Goal: Find specific page/section

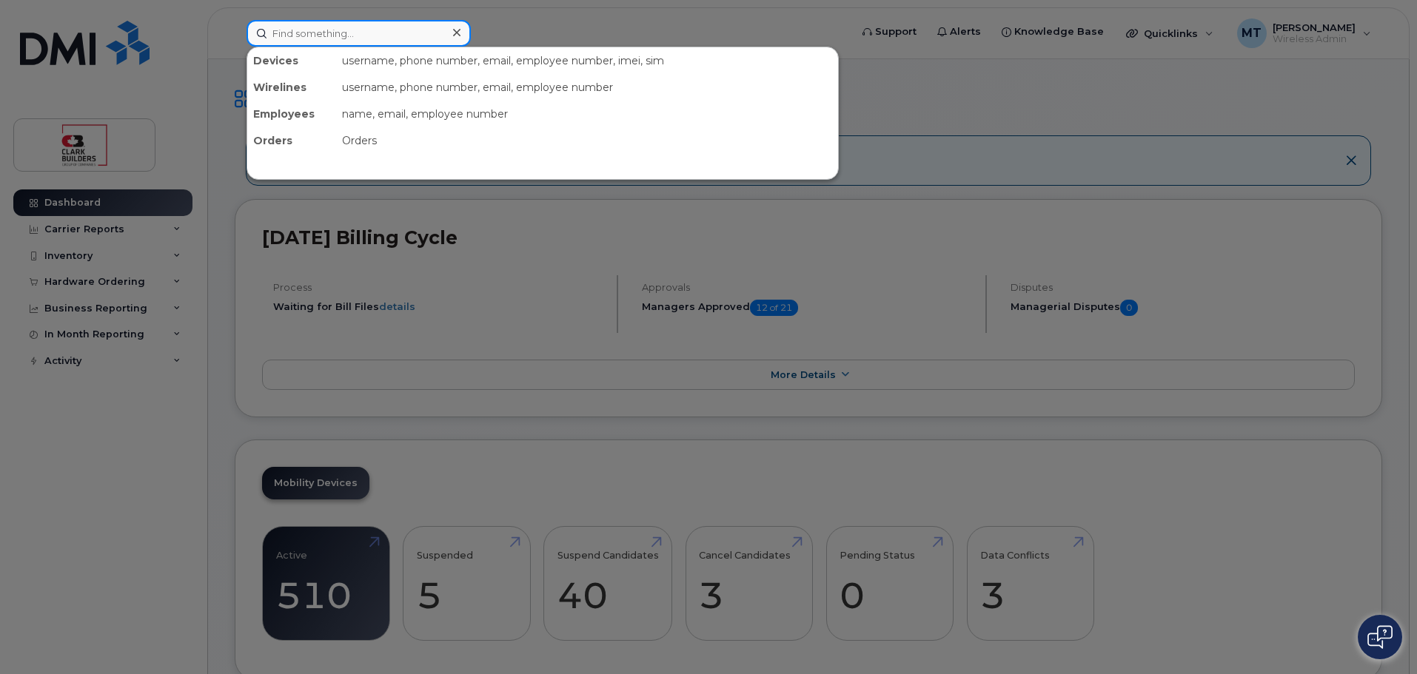
click at [397, 21] on input at bounding box center [359, 33] width 224 height 27
click at [540, 23] on div at bounding box center [708, 337] width 1417 height 674
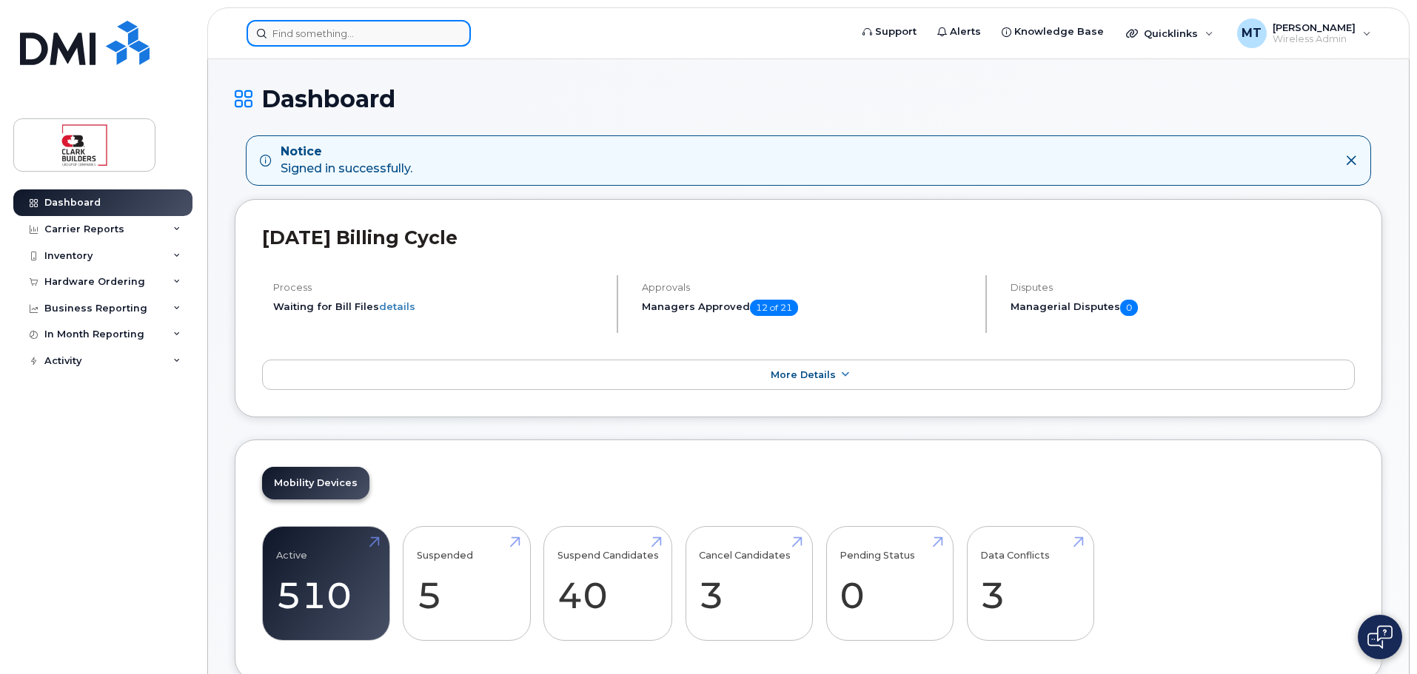
click at [384, 36] on input at bounding box center [359, 33] width 224 height 27
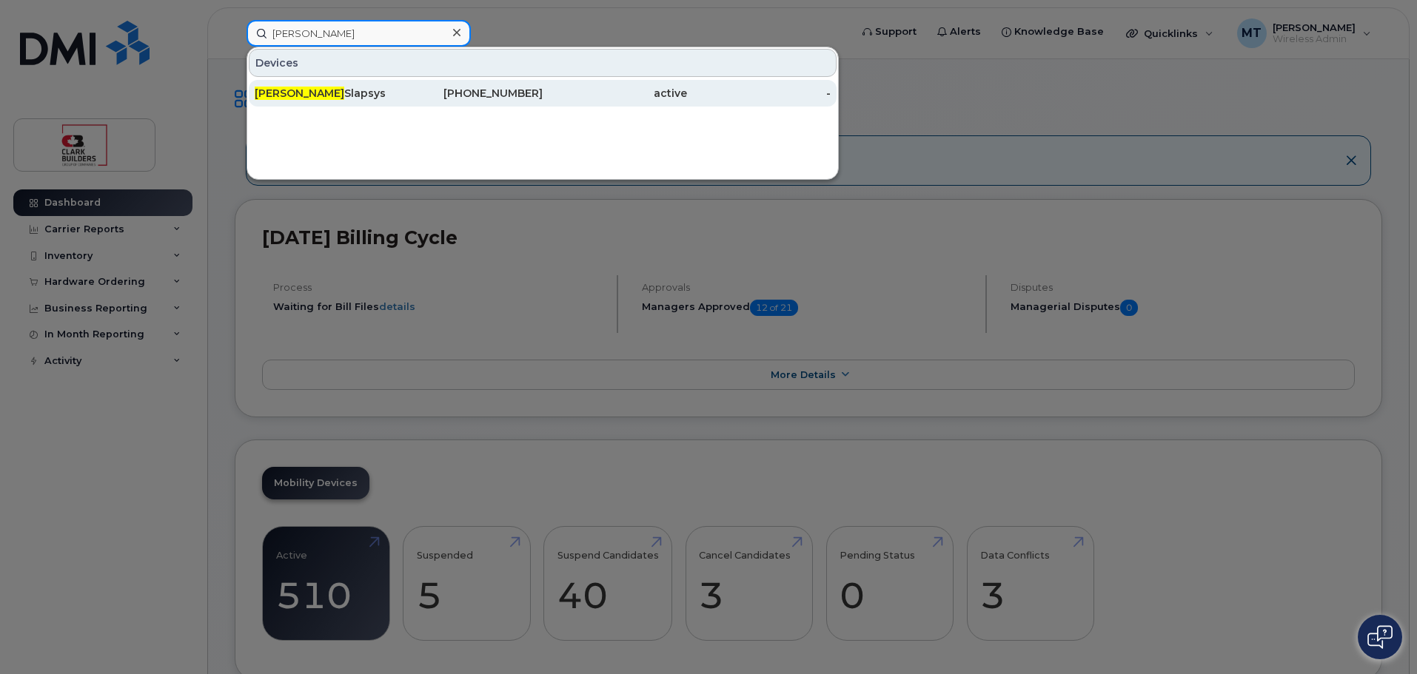
type input "victor"
click at [343, 90] on div "Victor Slapsys" at bounding box center [327, 93] width 144 height 15
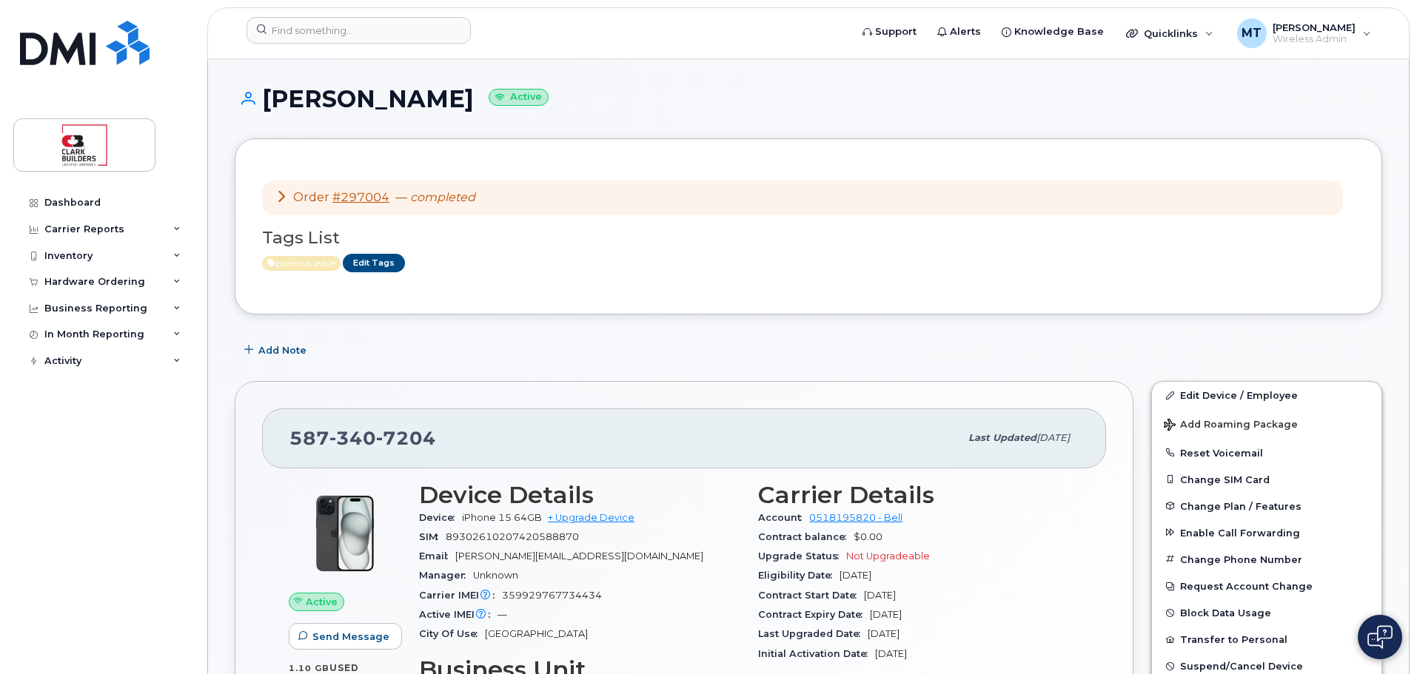
click at [288, 196] on div "Order #297004 — completed" at bounding box center [375, 198] width 200 height 17
click at [284, 196] on icon at bounding box center [281, 196] width 12 height 12
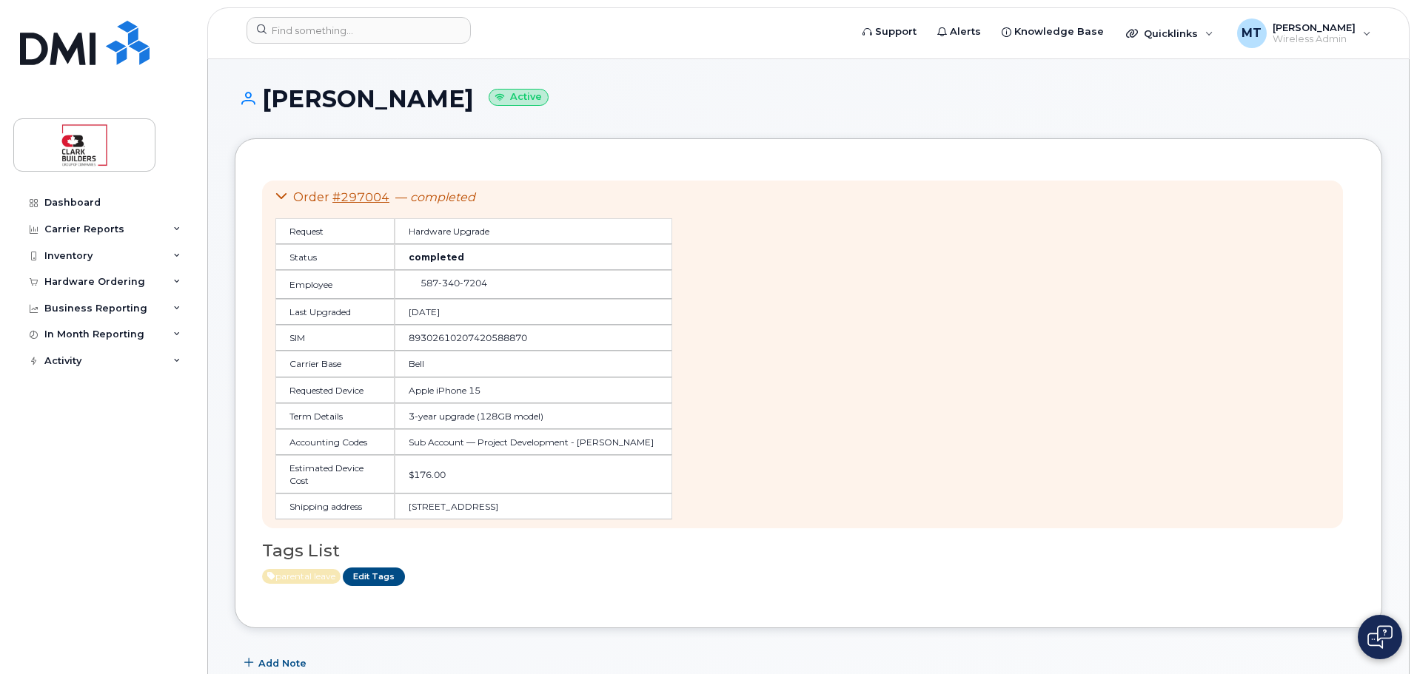
click at [284, 195] on icon at bounding box center [281, 196] width 12 height 12
